Goal: Check status

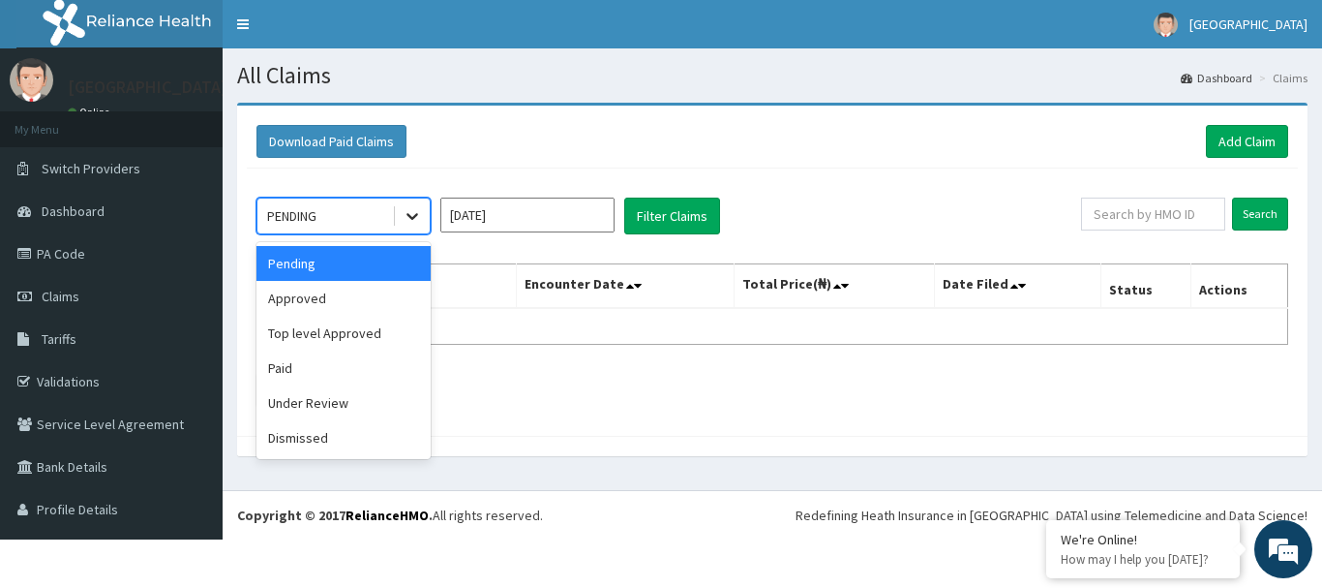
click at [410, 209] on icon at bounding box center [412, 215] width 19 height 19
click at [297, 364] on div "Paid" at bounding box center [343, 367] width 174 height 35
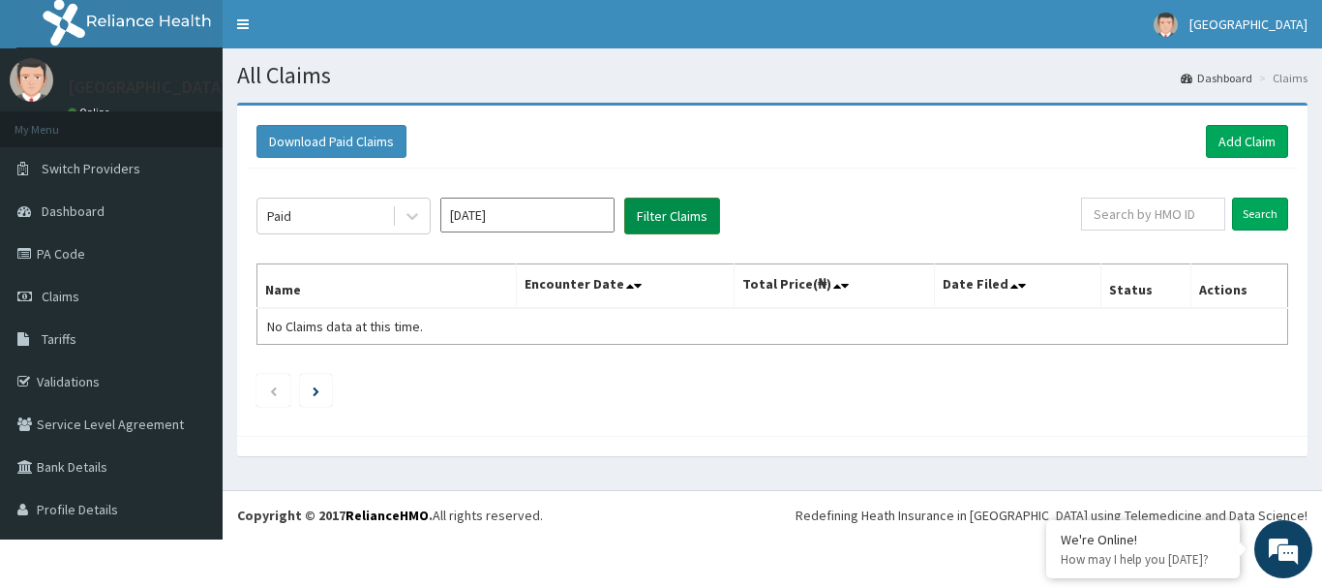
click at [646, 214] on button "Filter Claims" at bounding box center [672, 215] width 96 height 37
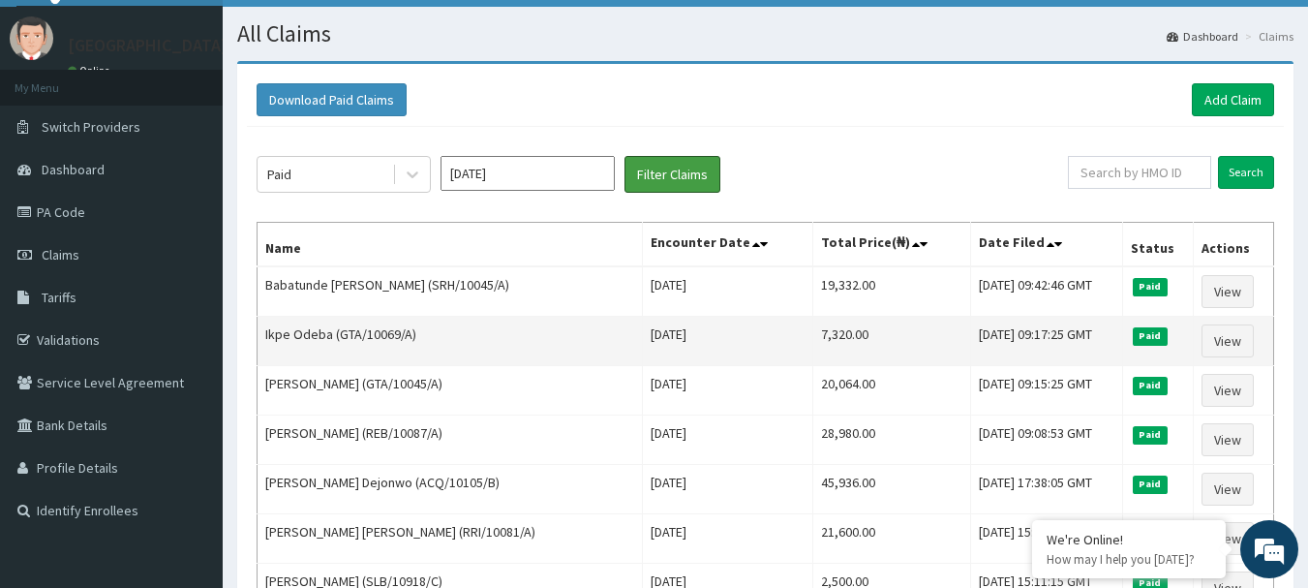
scroll to position [56, 0]
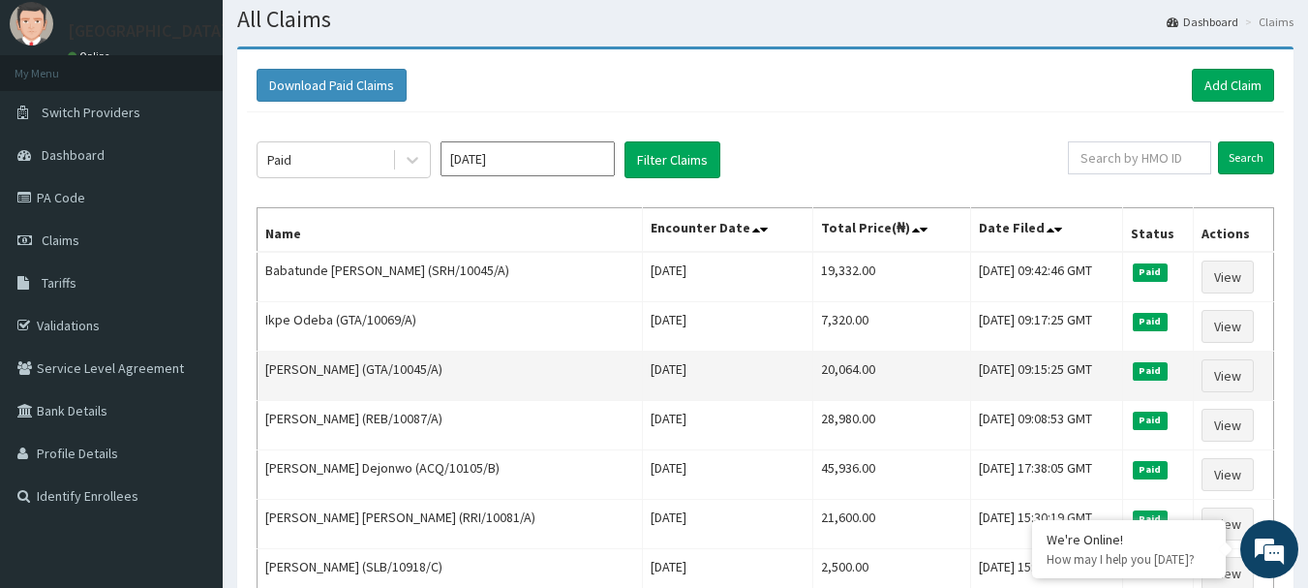
click at [419, 387] on td "Nwali Dennis (GTA/10045/A)" at bounding box center [449, 375] width 385 height 49
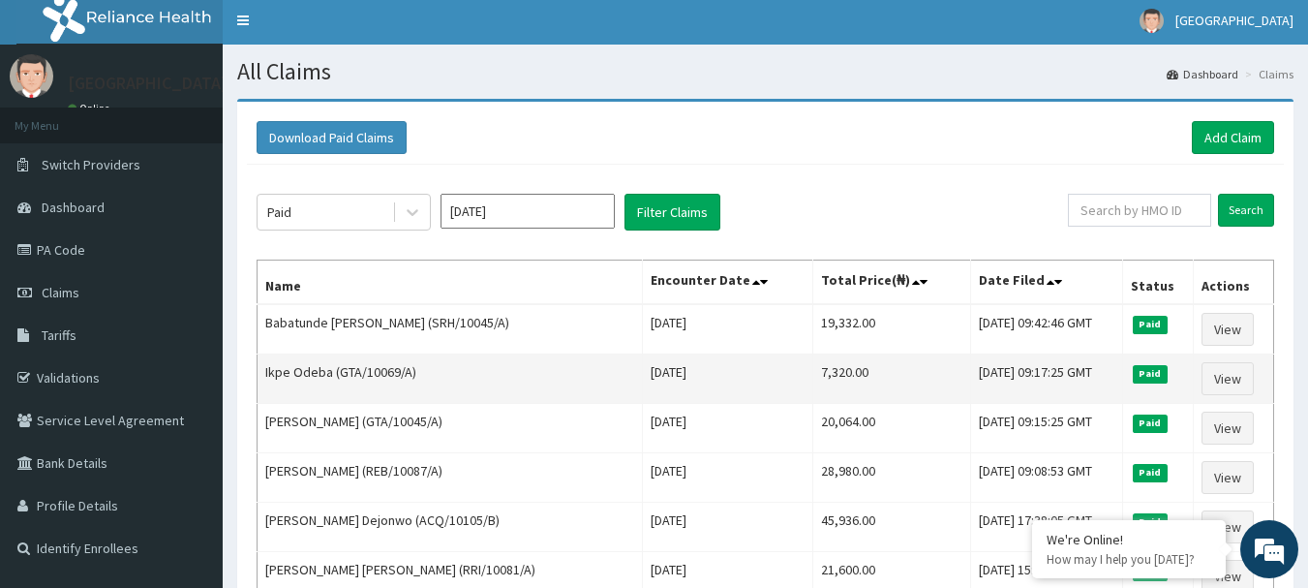
scroll to position [3, 0]
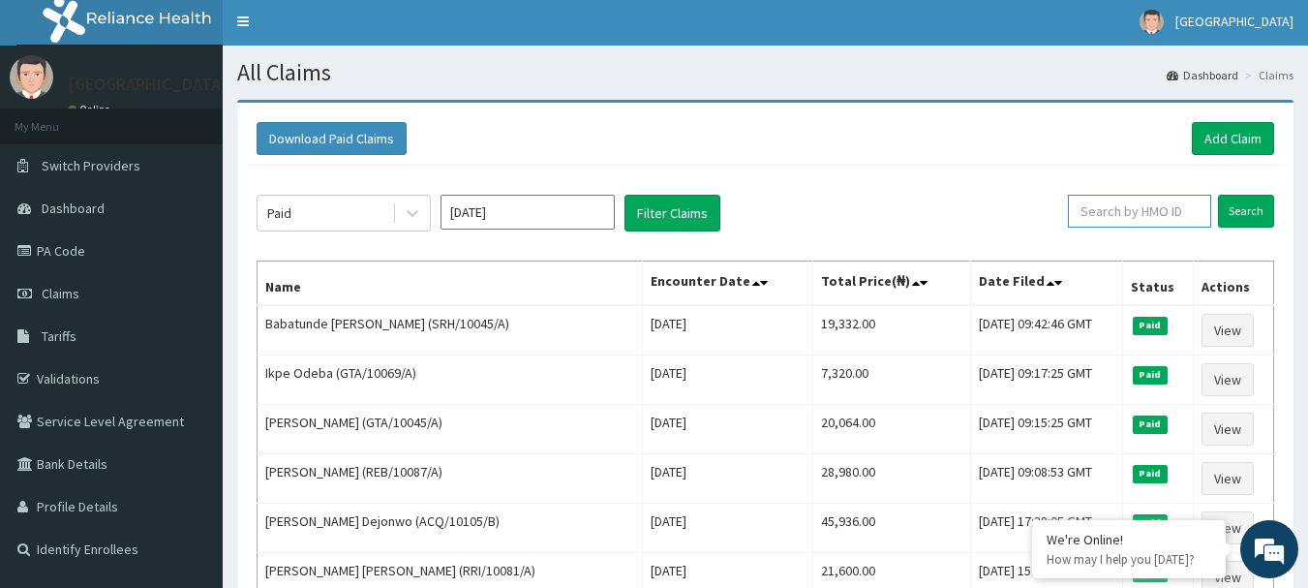
click at [646, 209] on input "text" at bounding box center [1139, 211] width 143 height 33
paste input "RRI/10081/A"
type input "RRI/10081/A"
click at [646, 212] on input "Search" at bounding box center [1246, 211] width 56 height 33
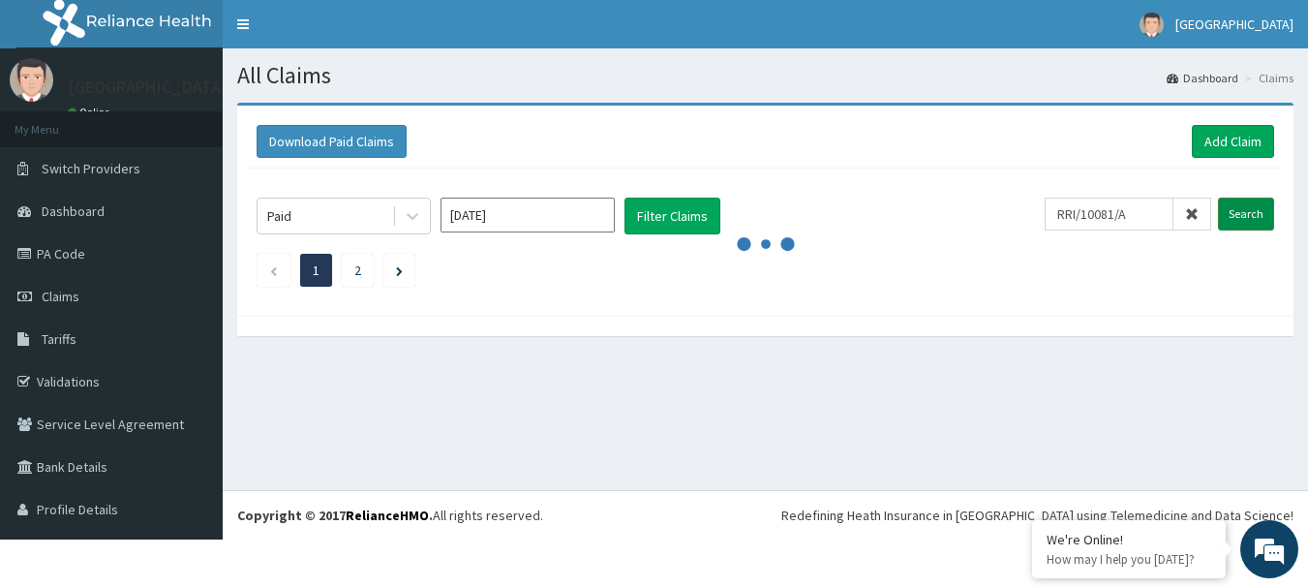
scroll to position [0, 0]
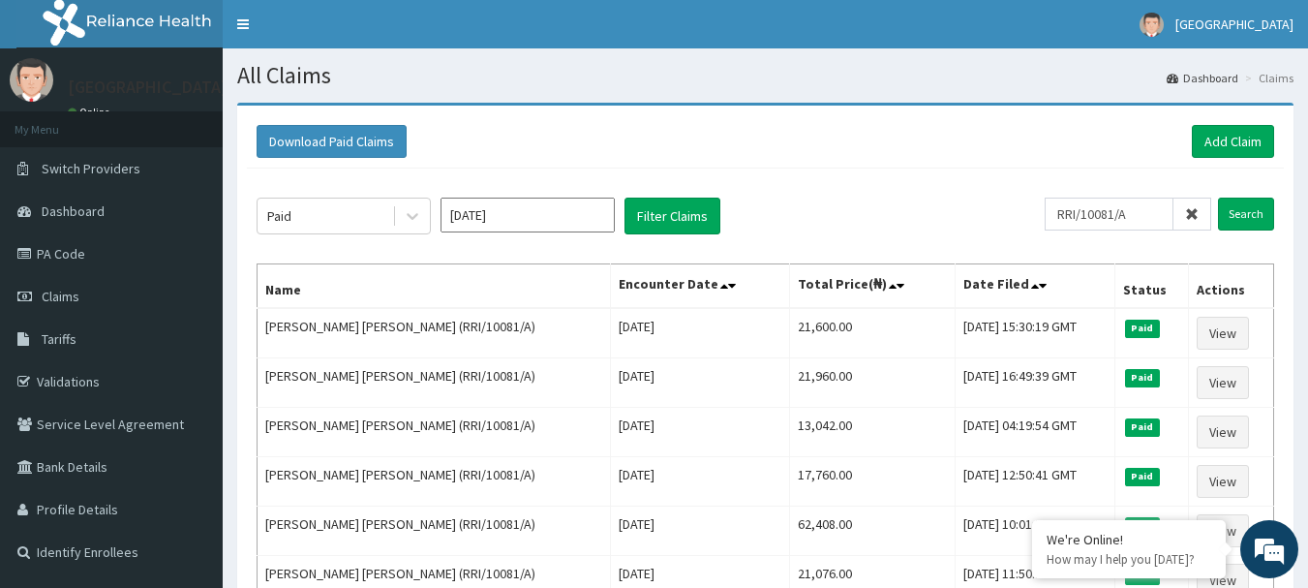
click at [646, 214] on icon at bounding box center [1192, 214] width 14 height 14
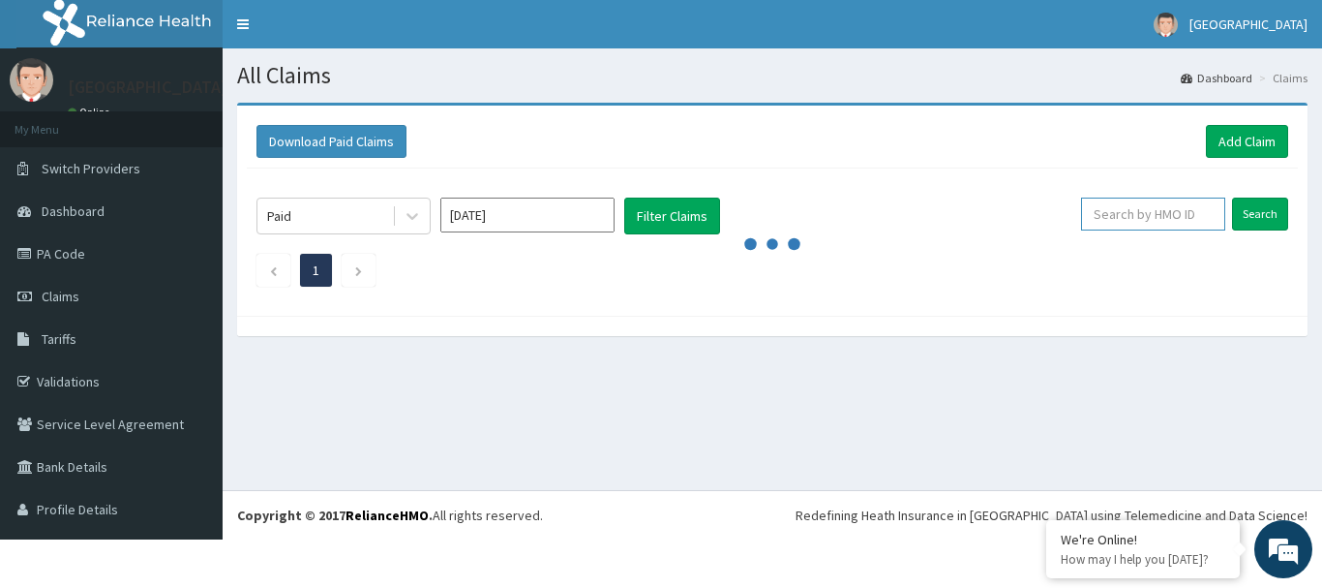
click at [646, 210] on input "text" at bounding box center [1153, 213] width 144 height 33
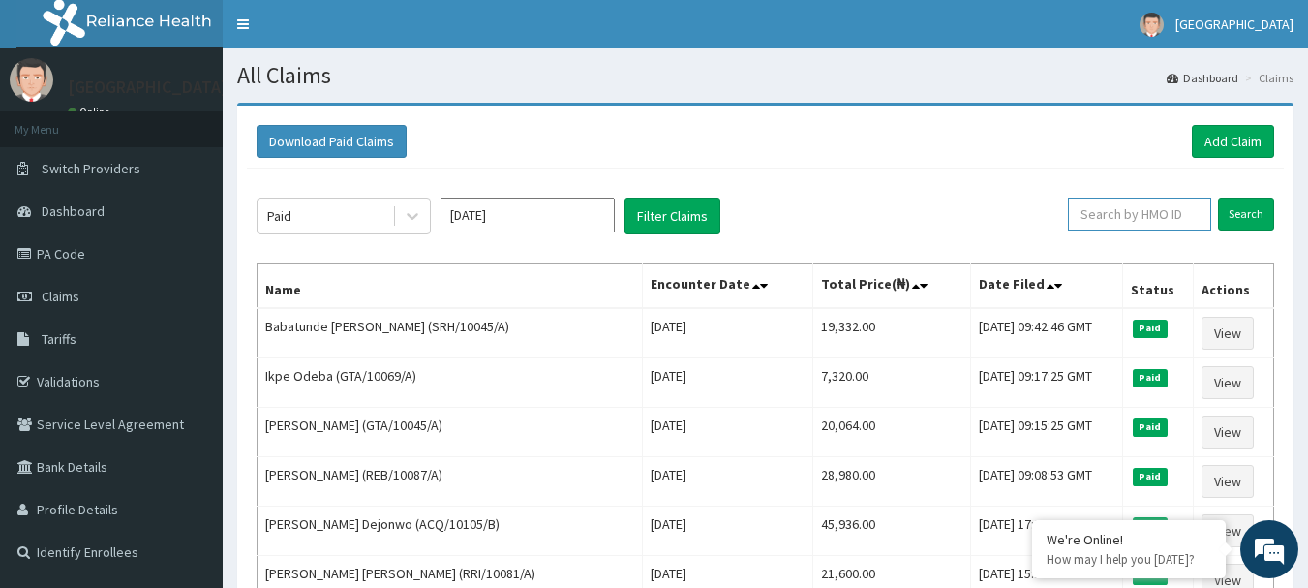
paste input "NPF/10110/E"
type input "NPF/10110/E"
click at [646, 217] on input "Search" at bounding box center [1246, 213] width 56 height 33
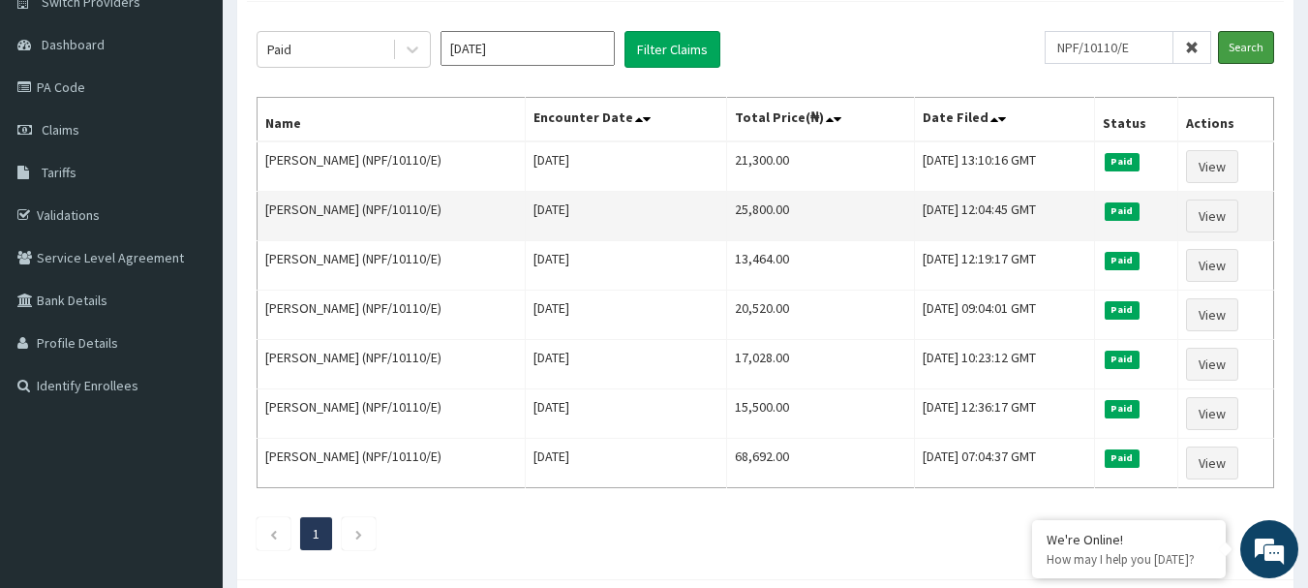
scroll to position [167, 0]
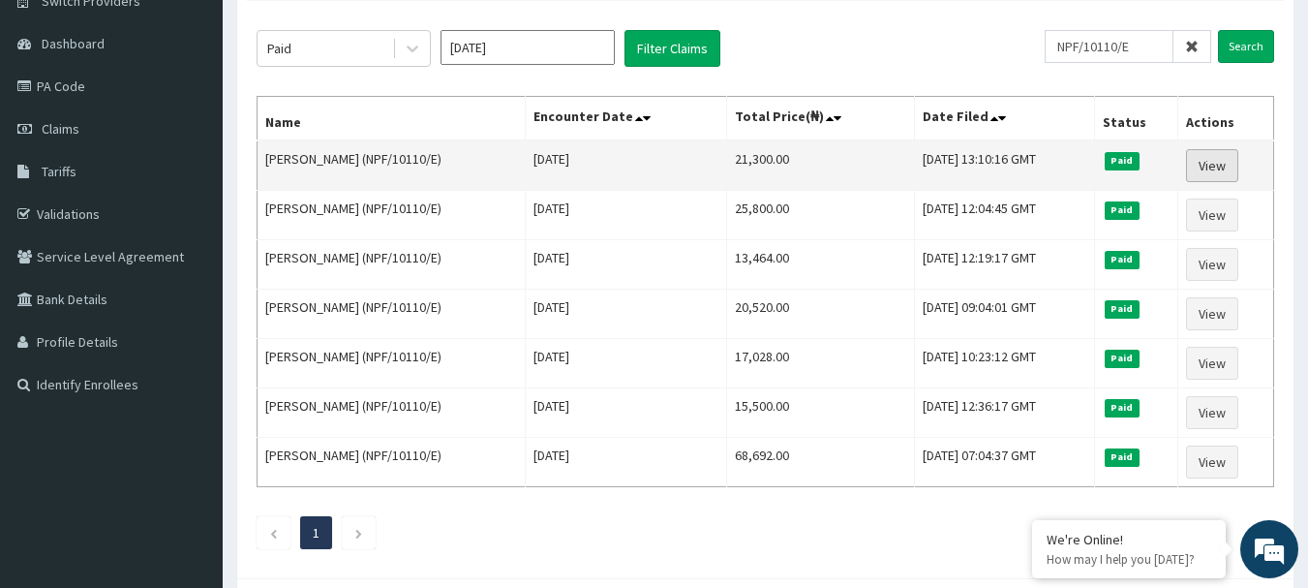
click at [646, 154] on link "View" at bounding box center [1212, 165] width 52 height 33
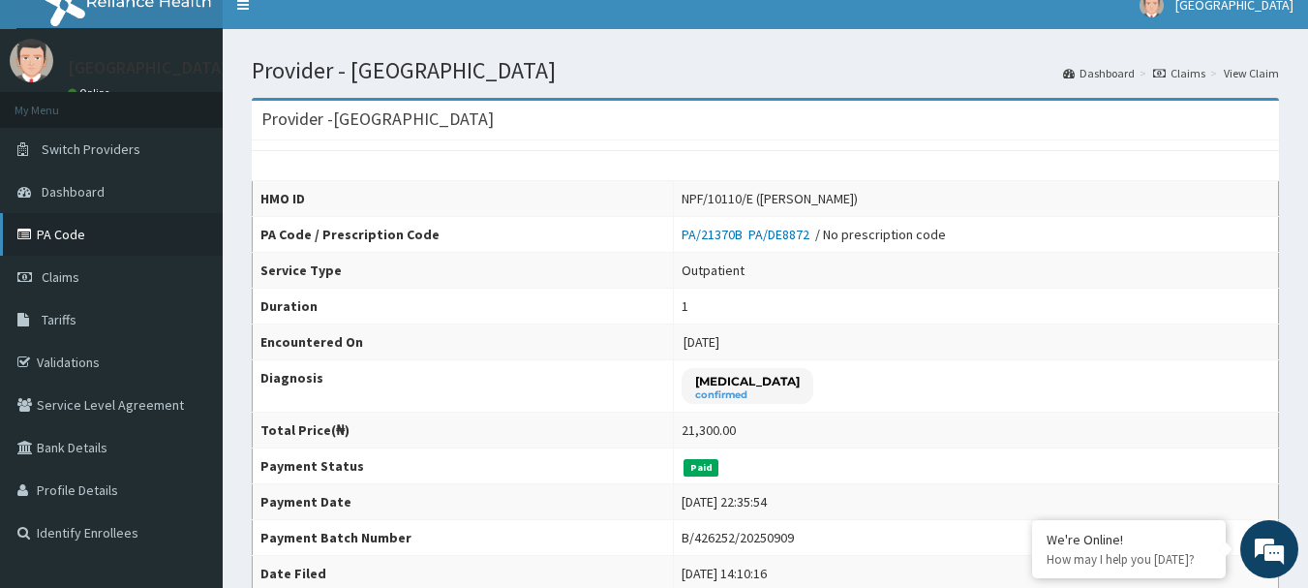
click at [48, 220] on link "PA Code" at bounding box center [111, 234] width 223 height 43
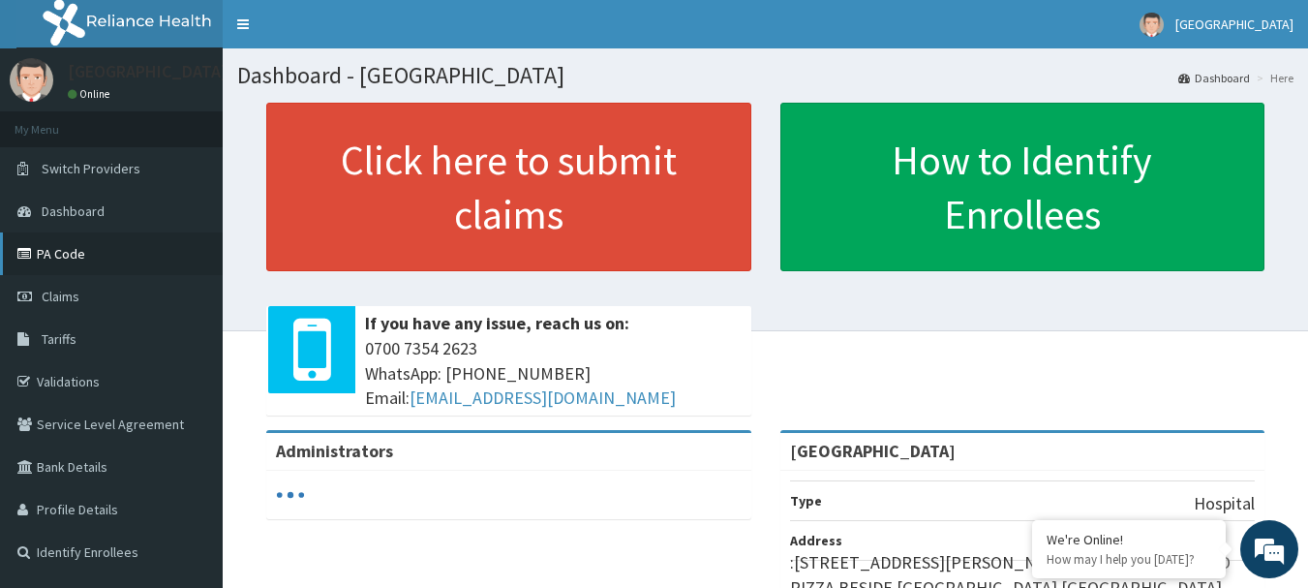
click at [68, 260] on link "PA Code" at bounding box center [111, 253] width 223 height 43
